Goal: Task Accomplishment & Management: Manage account settings

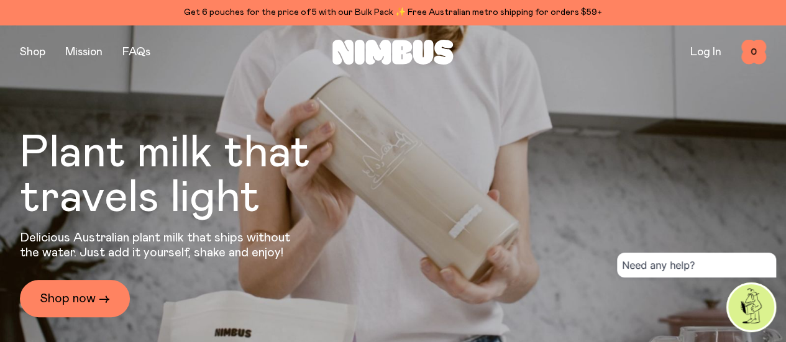
click at [704, 55] on link "Log In" at bounding box center [705, 52] width 31 height 11
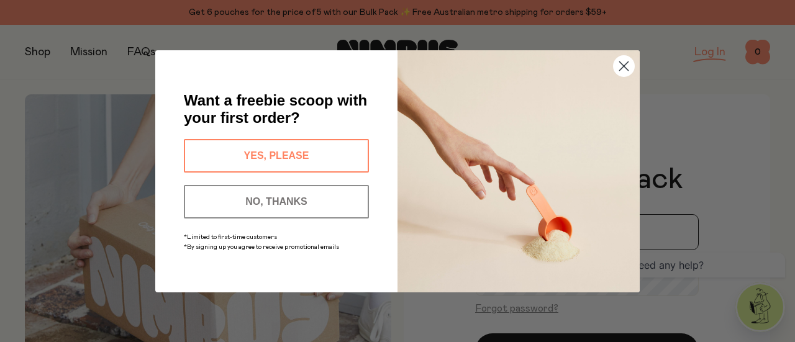
type input "**********"
click at [293, 194] on button "NO, THANKS" at bounding box center [276, 202] width 185 height 34
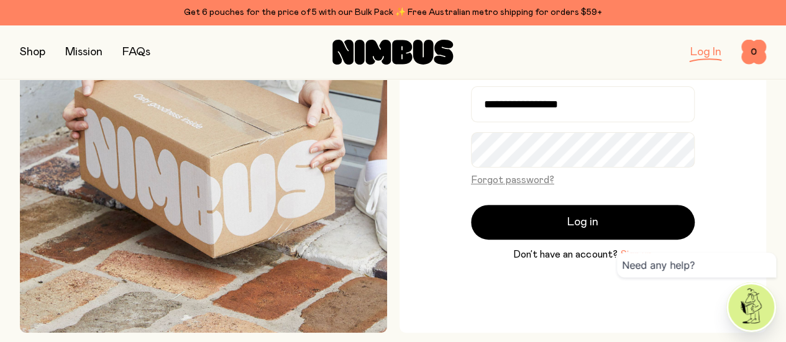
scroll to position [127, 0]
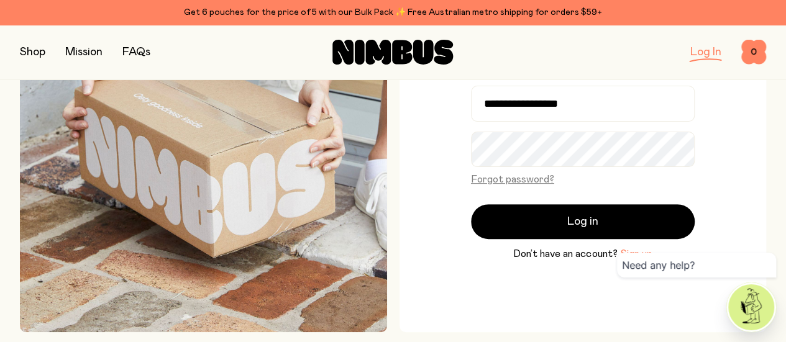
click at [578, 227] on span "Log in" at bounding box center [582, 221] width 31 height 17
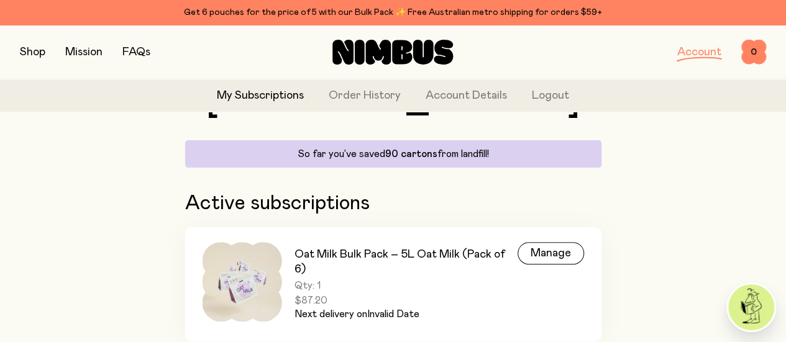
scroll to position [149, 0]
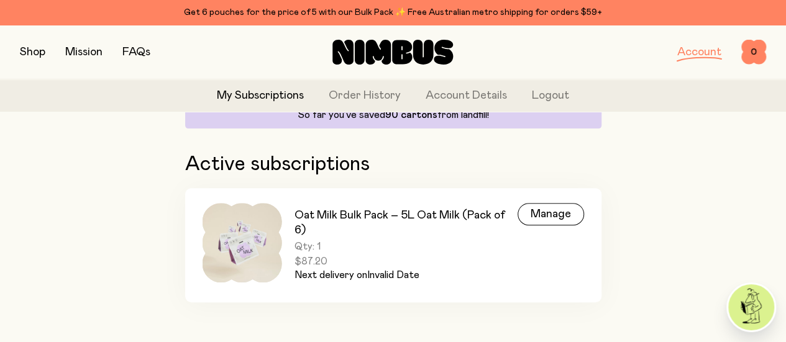
click at [556, 205] on div "Manage" at bounding box center [550, 214] width 66 height 22
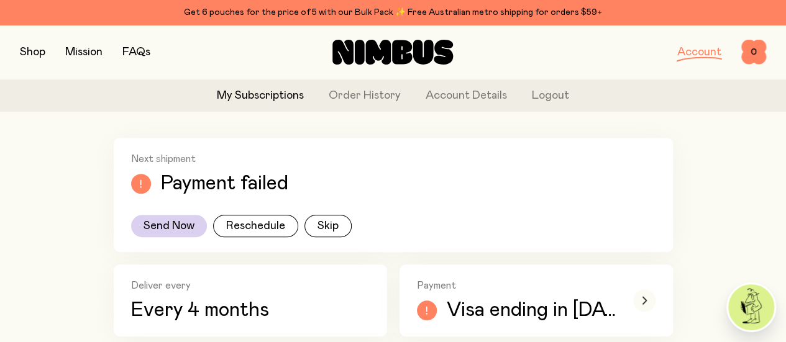
scroll to position [165, 0]
click at [350, 238] on div "Send Now Reschedule Skip" at bounding box center [393, 227] width 524 height 22
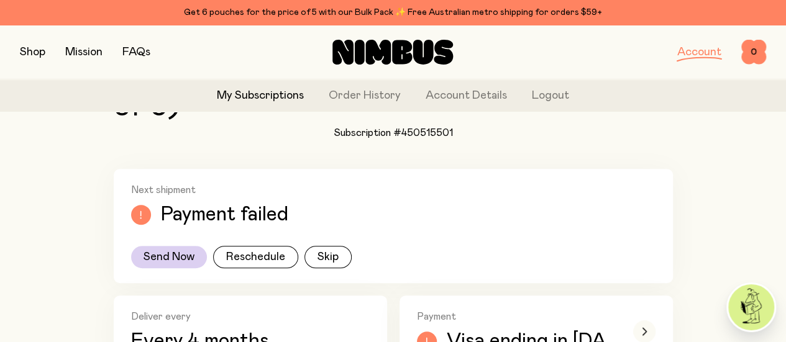
scroll to position [135, 0]
click at [373, 121] on h2 "Oat Milk Bulk Pack – 5L Oat Milk (Pack of 6)" at bounding box center [393, 91] width 559 height 60
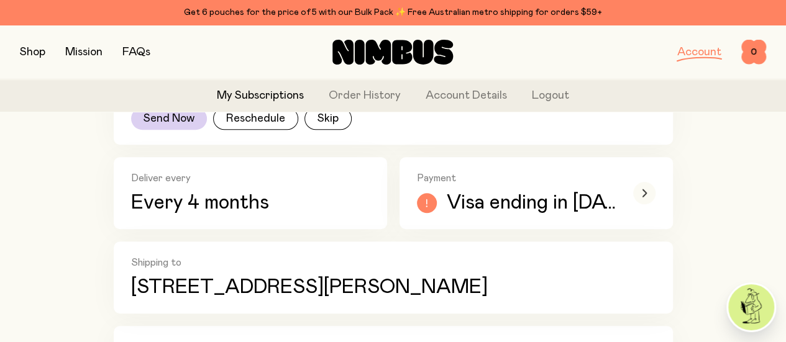
scroll to position [274, 0]
click at [176, 129] on button "Send Now" at bounding box center [169, 118] width 76 height 22
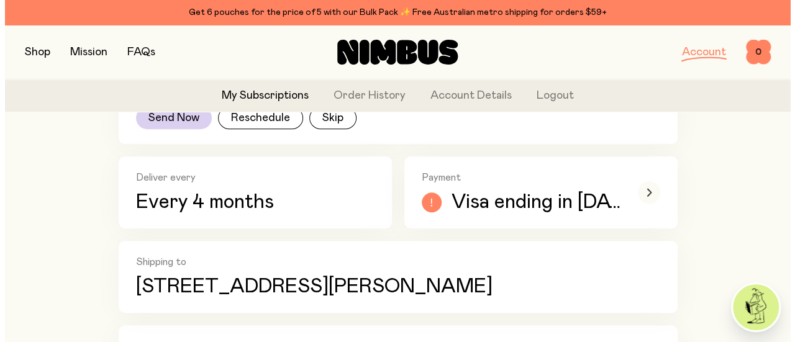
scroll to position [0, 0]
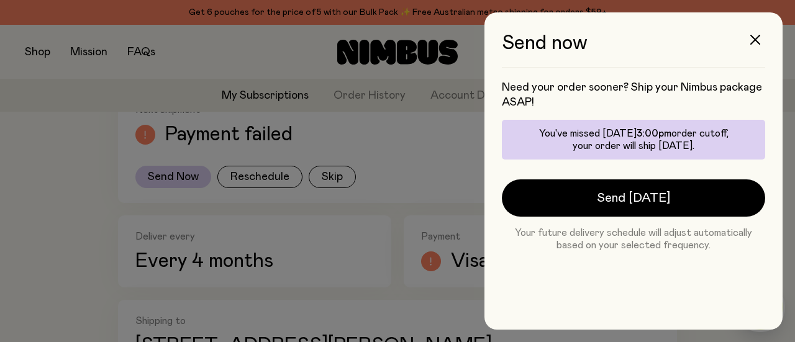
click at [629, 198] on span "Send [DATE]" at bounding box center [633, 197] width 73 height 17
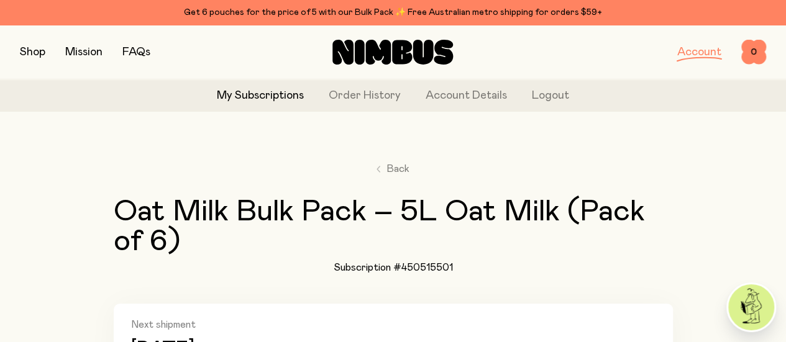
click at [691, 52] on link "Account" at bounding box center [699, 52] width 44 height 11
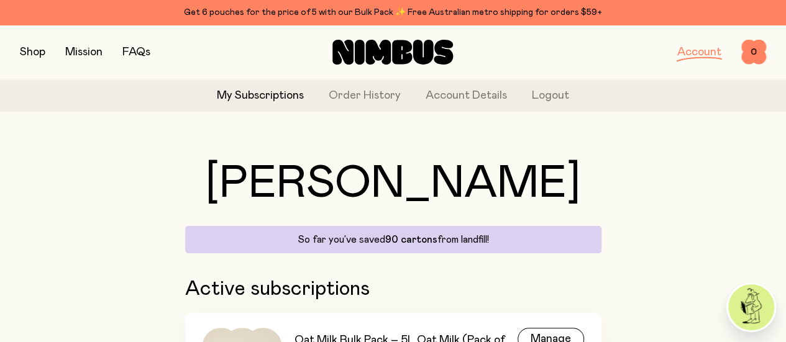
click at [538, 95] on button "Logout" at bounding box center [550, 96] width 37 height 17
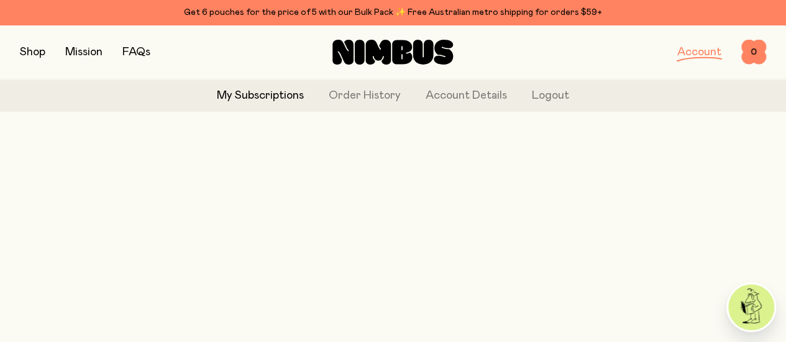
click at [538, 95] on button "Logout" at bounding box center [550, 96] width 37 height 17
